Goal: Information Seeking & Learning: Learn about a topic

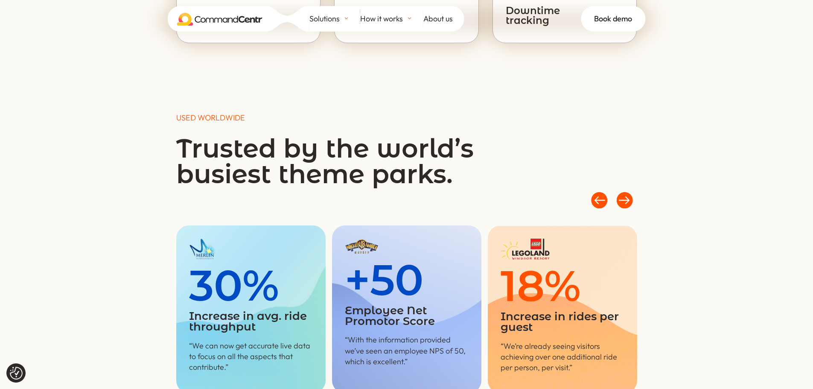
scroll to position [982, 0]
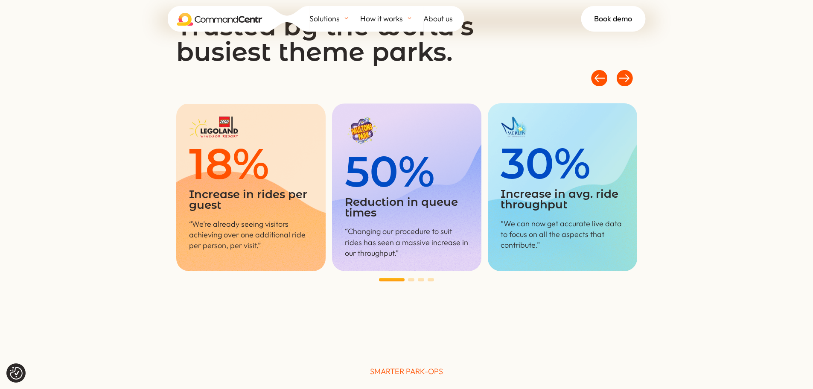
click at [623, 75] on div at bounding box center [625, 78] width 26 height 26
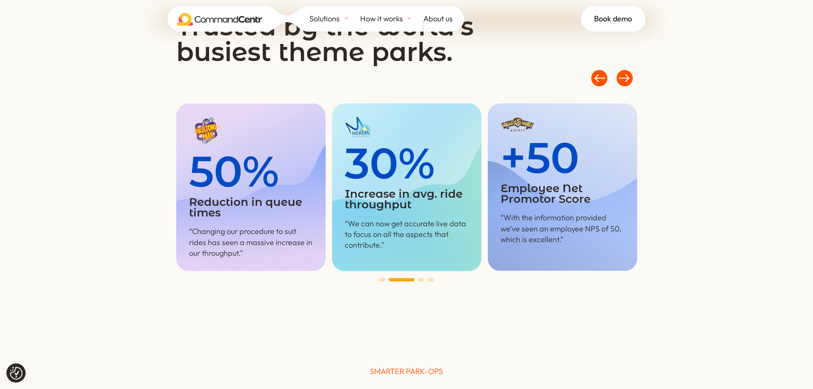
click at [623, 75] on div at bounding box center [625, 78] width 26 height 26
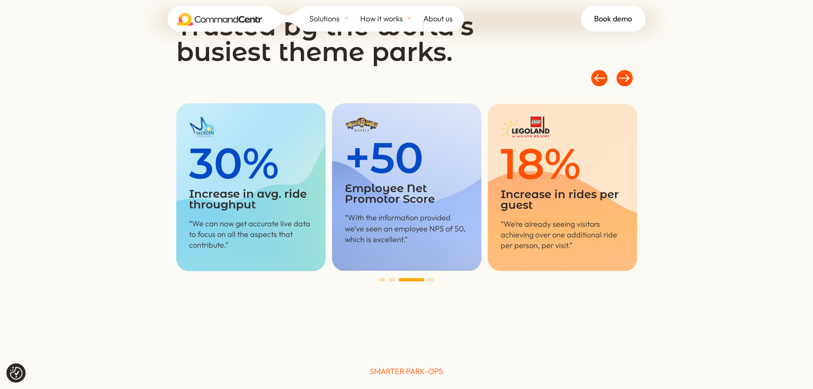
click at [623, 75] on div at bounding box center [625, 78] width 26 height 26
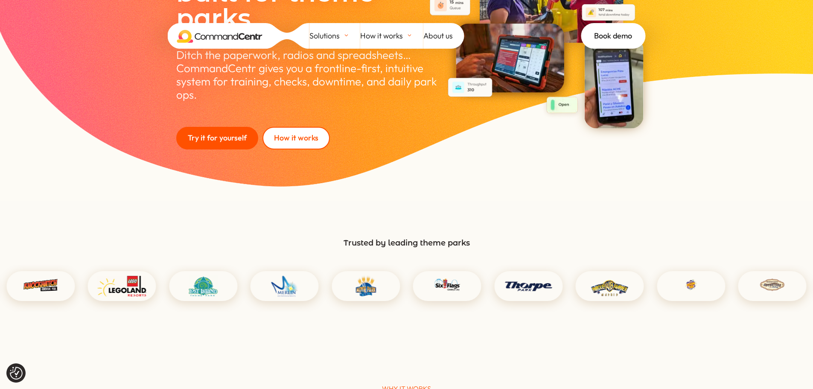
scroll to position [0, 0]
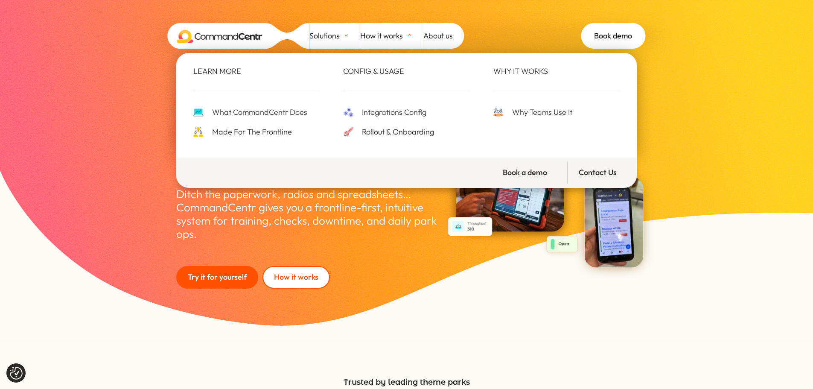
click at [383, 129] on span "Rollout & Onboarding" at bounding box center [397, 132] width 74 height 13
click at [267, 131] on span "Made For The Frontline" at bounding box center [251, 132] width 82 height 13
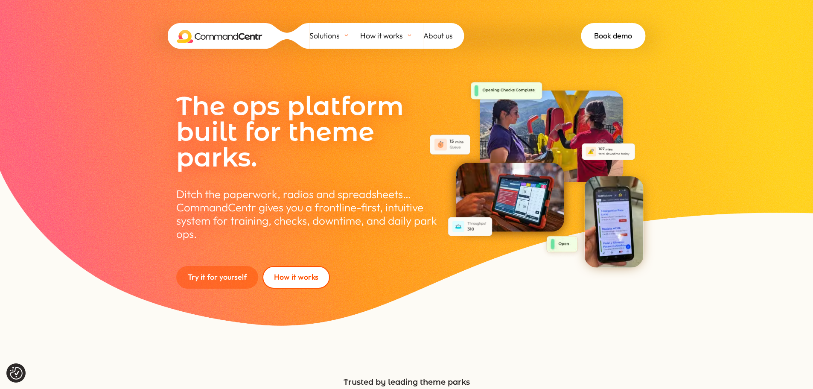
click at [231, 286] on link "Try it for yourself" at bounding box center [217, 277] width 82 height 23
click at [219, 278] on link "Try it for yourself" at bounding box center [217, 277] width 82 height 23
